Goal: Task Accomplishment & Management: Complete application form

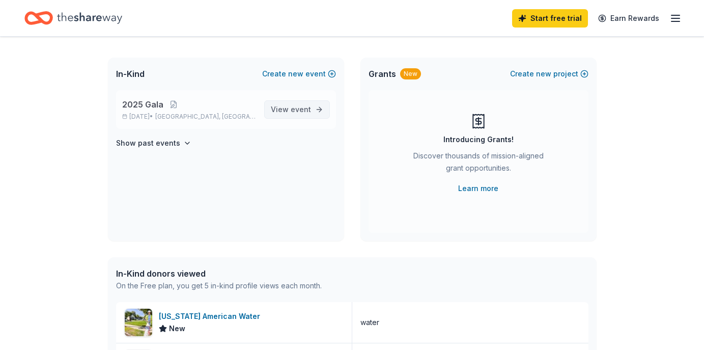
scroll to position [15, 0]
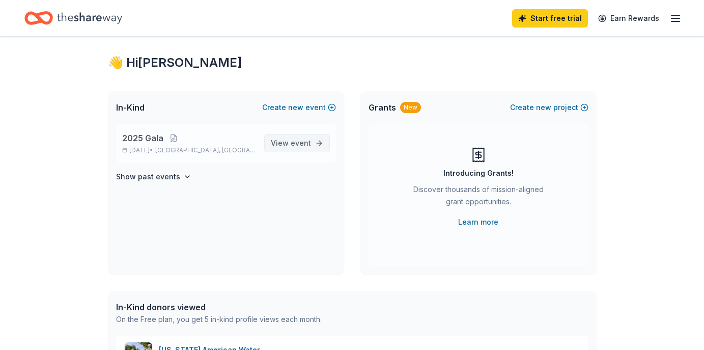
click at [294, 148] on span "View event" at bounding box center [291, 143] width 40 height 12
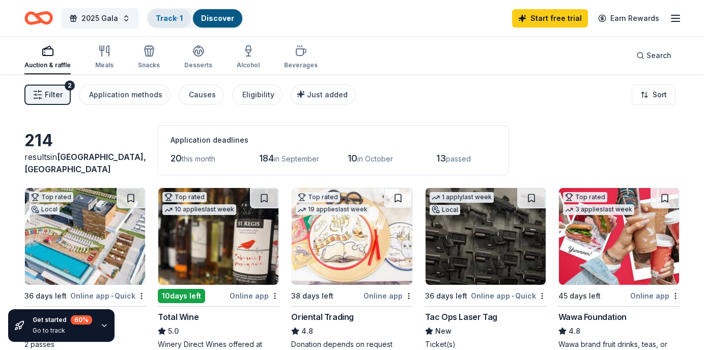
click at [176, 20] on link "Track · 1" at bounding box center [169, 18] width 27 height 9
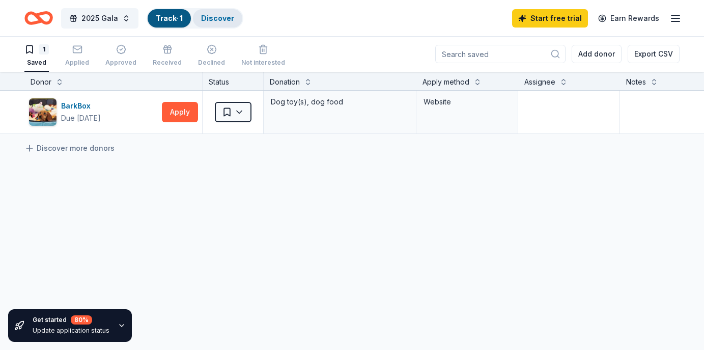
click at [216, 22] on div "Discover" at bounding box center [217, 18] width 49 height 18
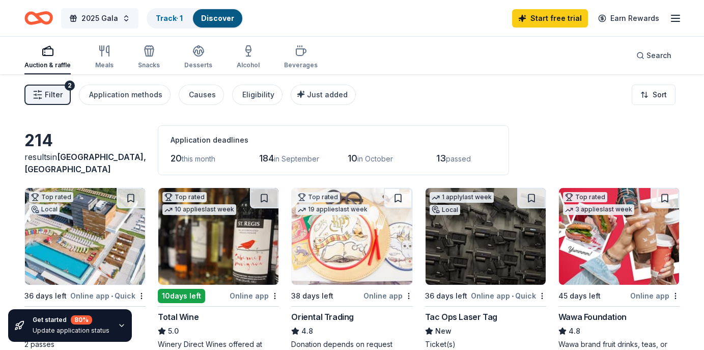
click at [102, 20] on span "2025 Gala" at bounding box center [99, 18] width 37 height 12
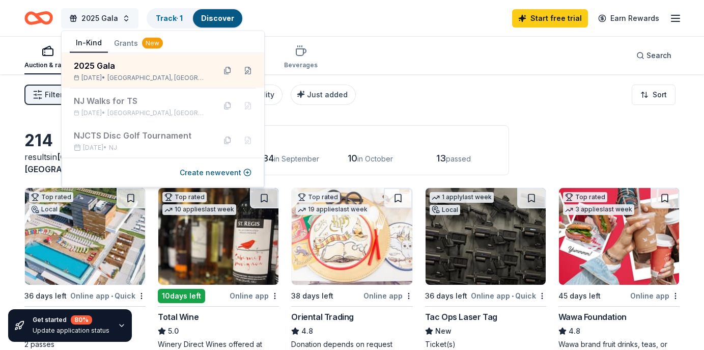
click at [102, 20] on span "2025 Gala" at bounding box center [99, 18] width 37 height 12
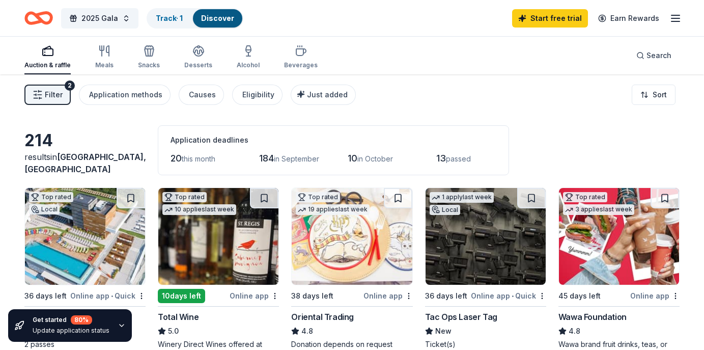
click at [50, 16] on icon "Home" at bounding box center [44, 18] width 16 height 10
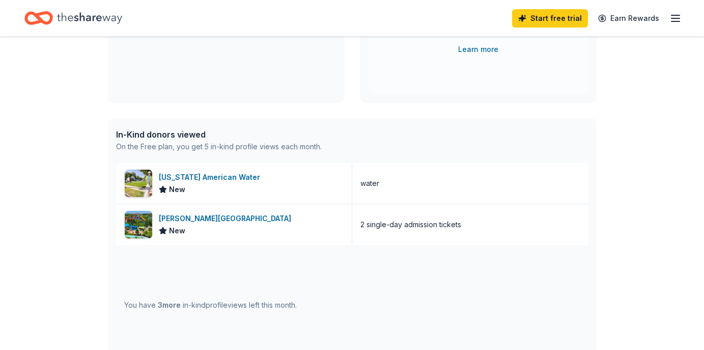
scroll to position [198, 0]
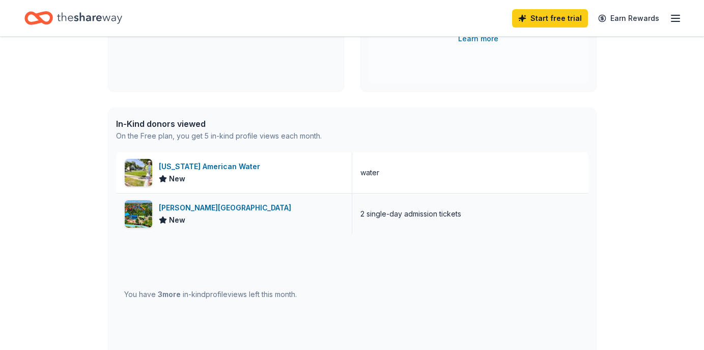
click at [230, 202] on div "Dorney Park & Wildwater Kingdom" at bounding box center [227, 208] width 136 height 12
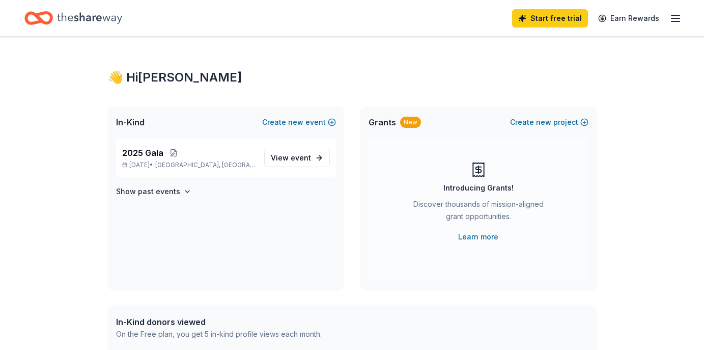
click at [94, 20] on icon "Home" at bounding box center [89, 18] width 65 height 21
click at [309, 155] on span "event" at bounding box center [301, 157] width 20 height 9
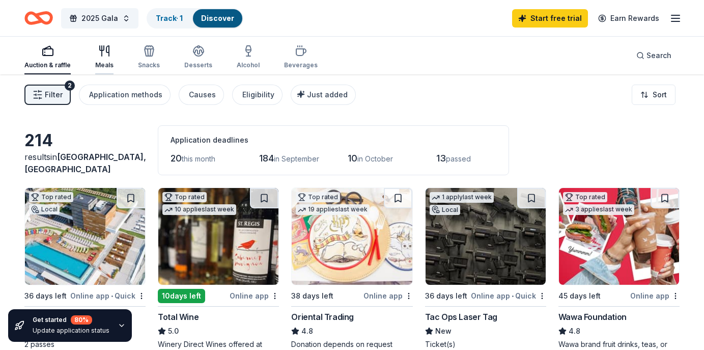
click at [102, 53] on icon "button" at bounding box center [102, 51] width 0 height 10
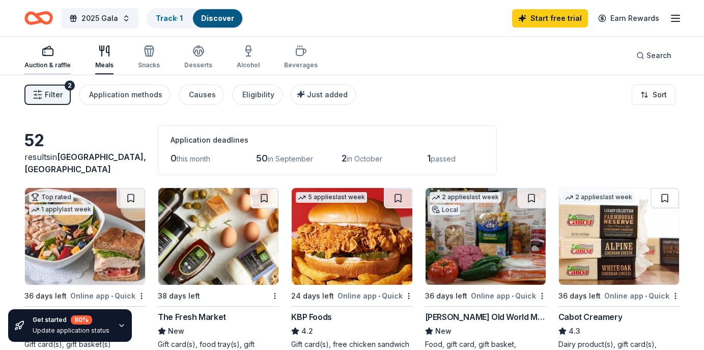
click at [50, 51] on icon "button" at bounding box center [48, 51] width 12 height 12
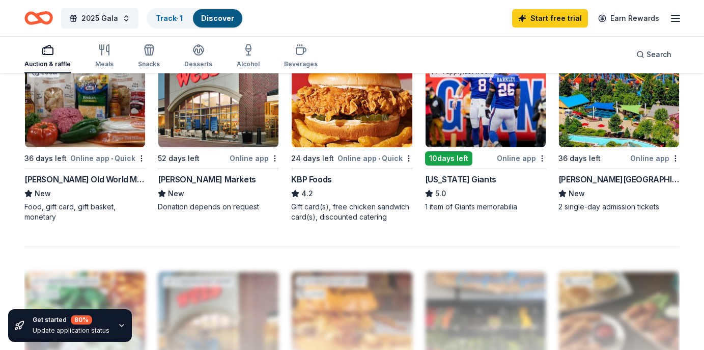
scroll to position [726, 0]
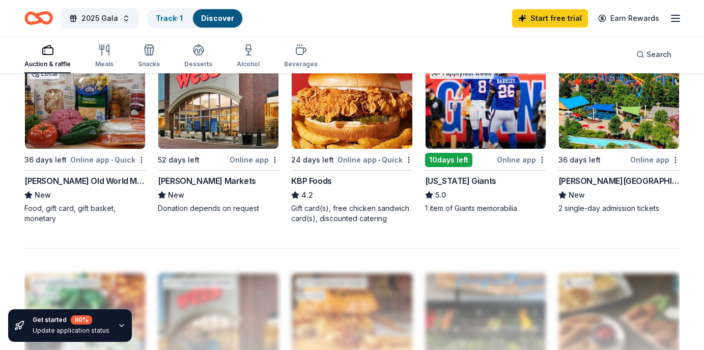
click at [374, 126] on img at bounding box center [352, 100] width 120 height 97
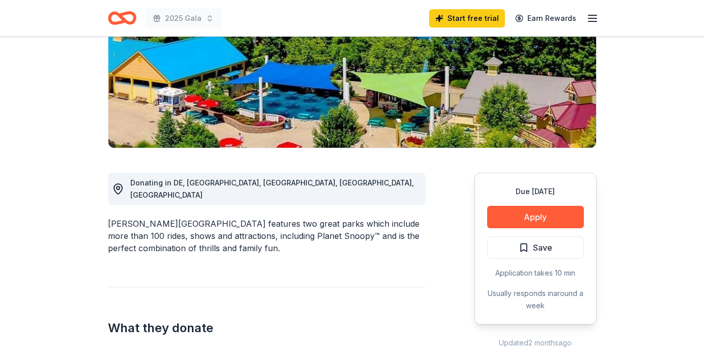
scroll to position [276, 0]
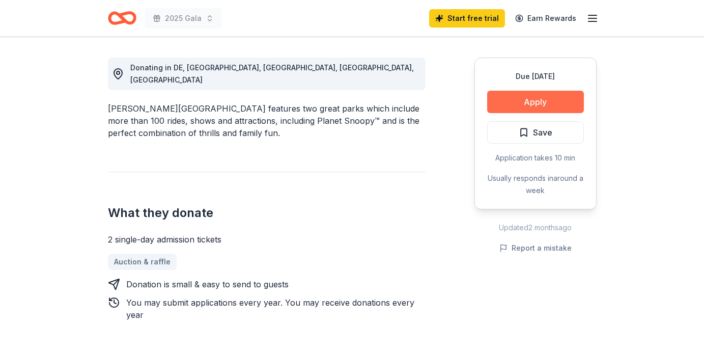
click at [513, 99] on button "Apply" at bounding box center [535, 102] width 97 height 22
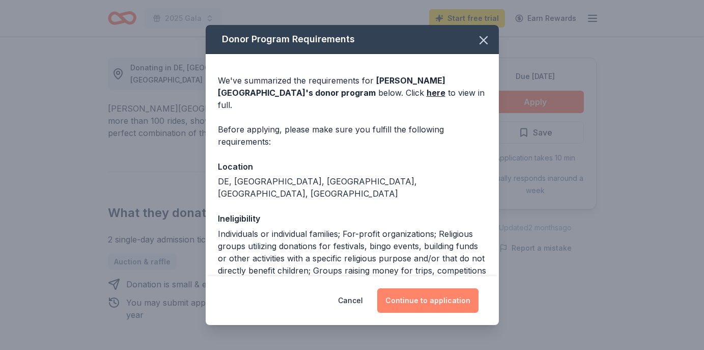
click at [426, 301] on button "Continue to application" at bounding box center [427, 300] width 101 height 24
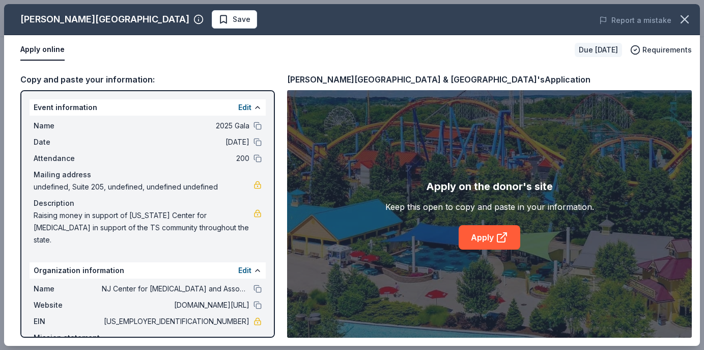
scroll to position [44, 0]
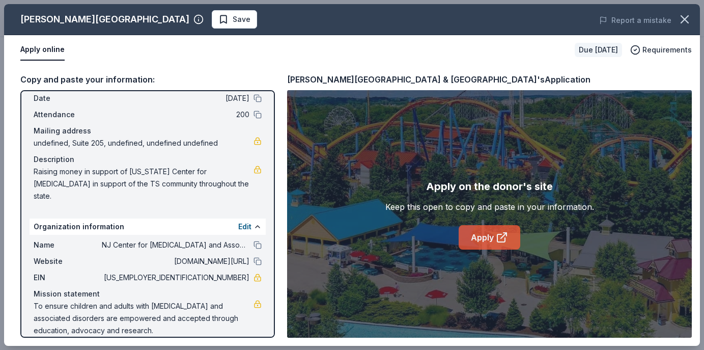
click at [483, 237] on link "Apply" at bounding box center [490, 237] width 62 height 24
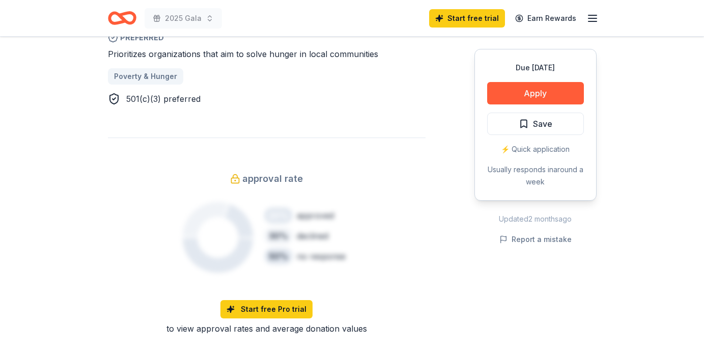
scroll to position [628, 0]
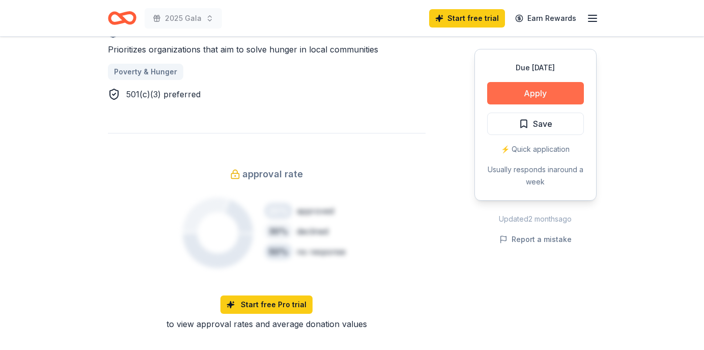
click at [518, 89] on button "Apply" at bounding box center [535, 93] width 97 height 22
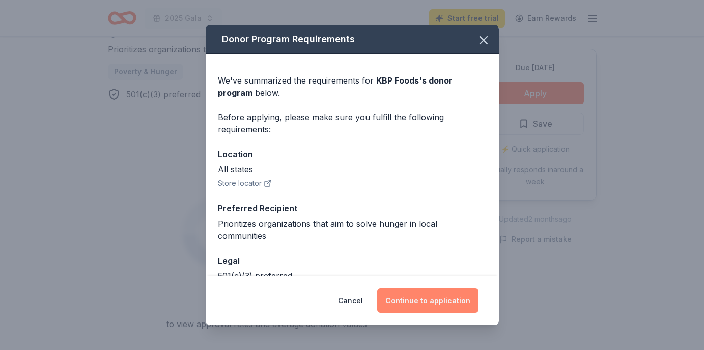
click at [421, 303] on button "Continue to application" at bounding box center [427, 300] width 101 height 24
